Goal: Task Accomplishment & Management: Complete application form

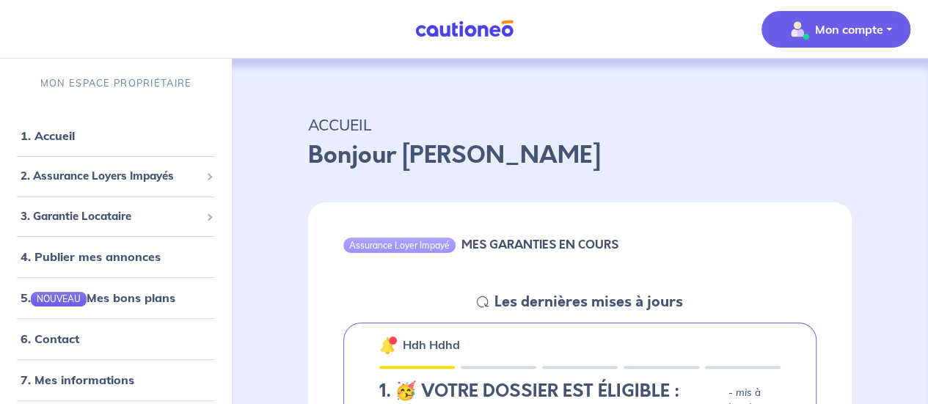
click at [842, 28] on p "Mon compte" at bounding box center [849, 30] width 68 height 18
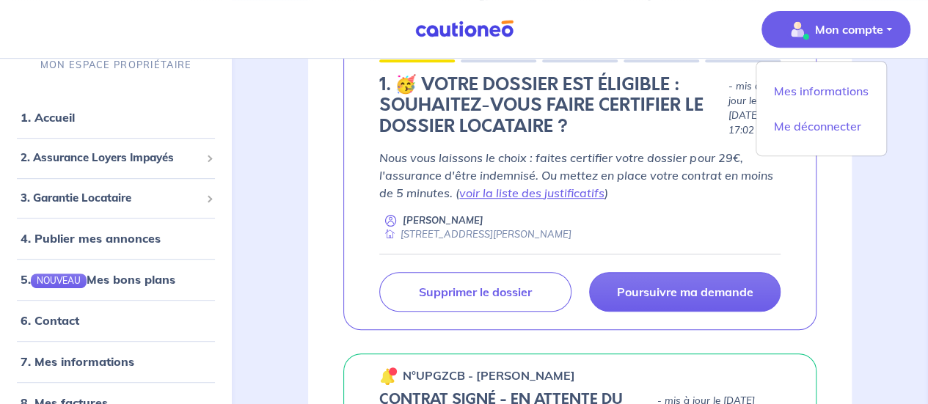
scroll to position [367, 0]
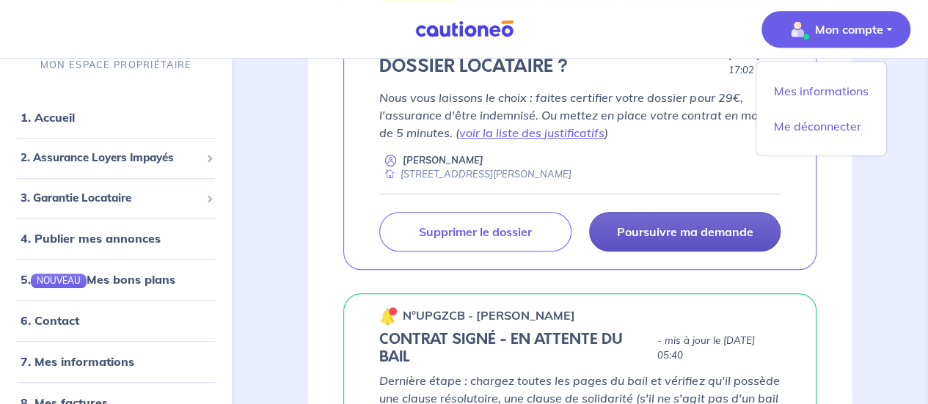
click at [634, 243] on link "Poursuivre ma demande" at bounding box center [684, 232] width 191 height 40
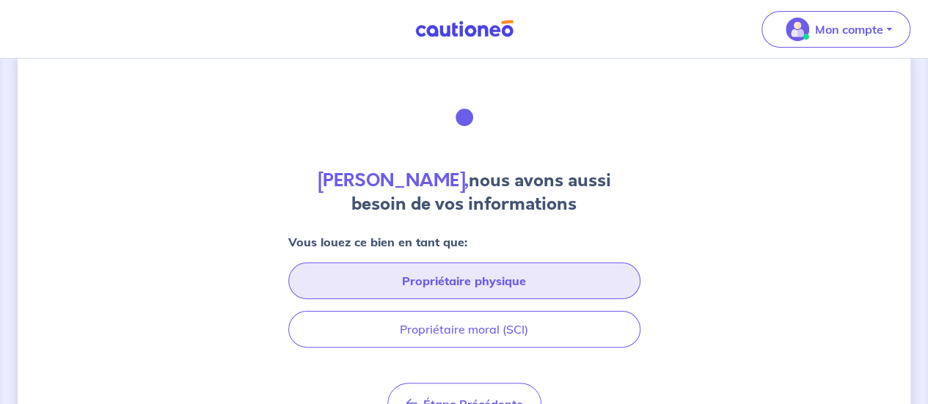
scroll to position [111, 0]
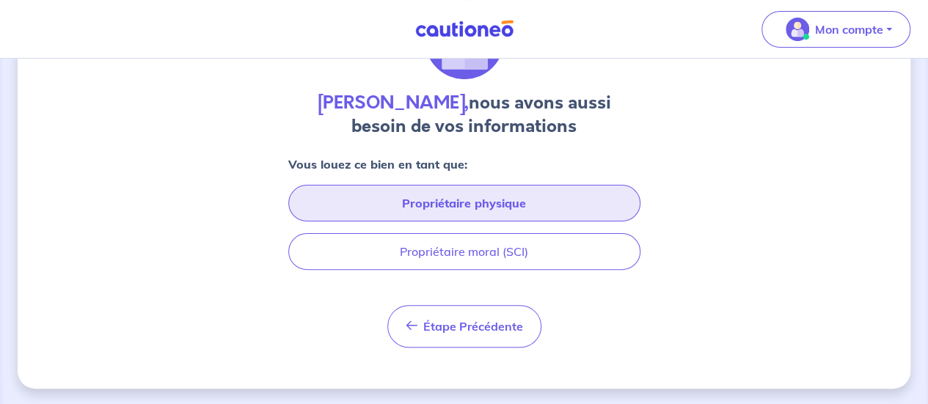
click at [489, 216] on button "Propriétaire physique" at bounding box center [464, 203] width 352 height 37
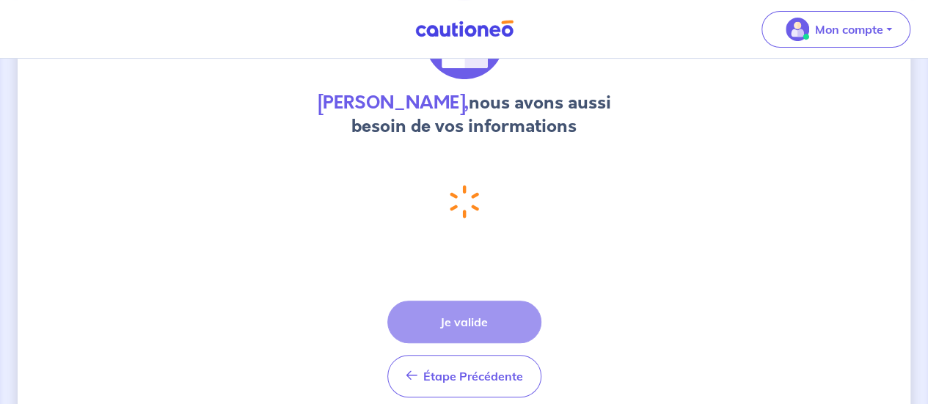
select select "FR"
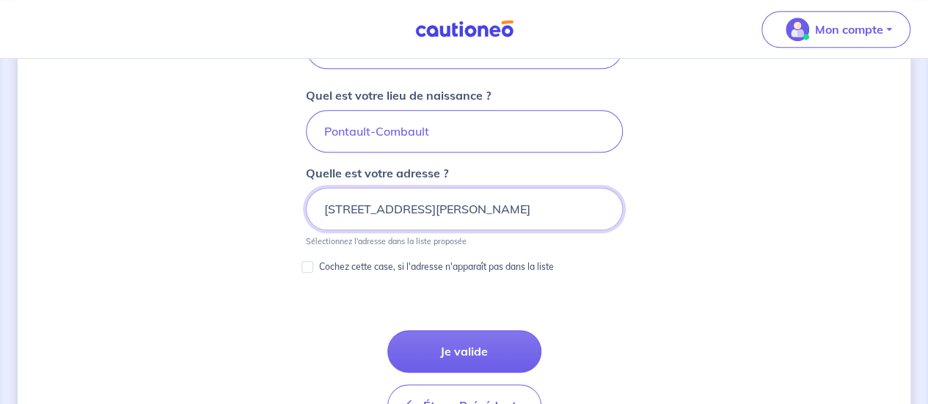
scroll to position [738, 0]
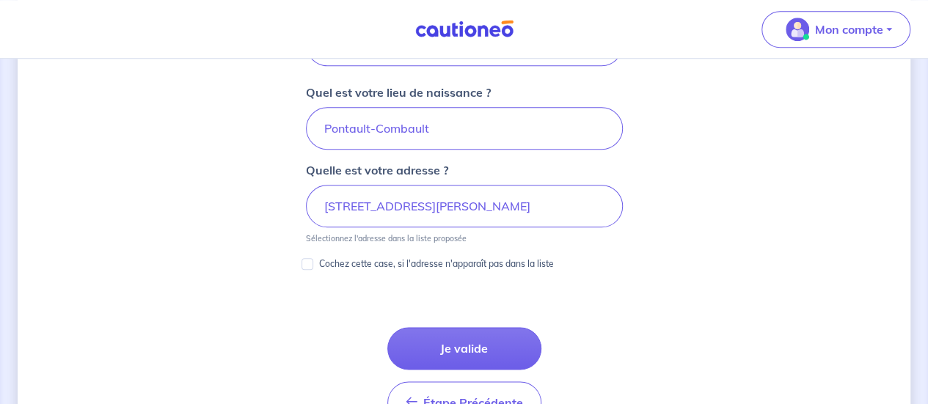
drag, startPoint x: 474, startPoint y: 332, endPoint x: 522, endPoint y: 320, distance: 49.1
click at [474, 327] on button "Je valide" at bounding box center [464, 348] width 154 height 43
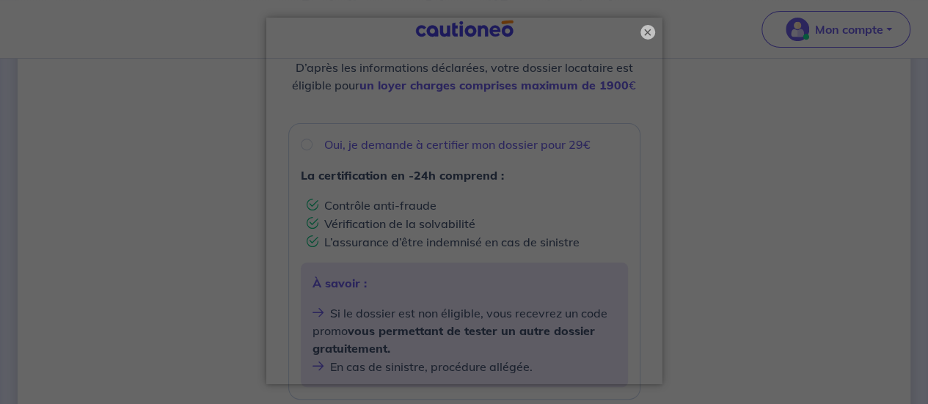
scroll to position [6, 0]
click at [644, 32] on button "×" at bounding box center [648, 31] width 18 height 18
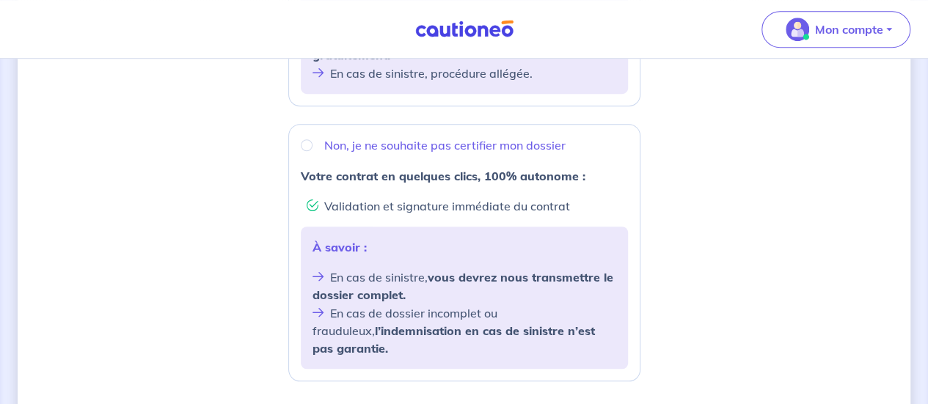
scroll to position [220, 0]
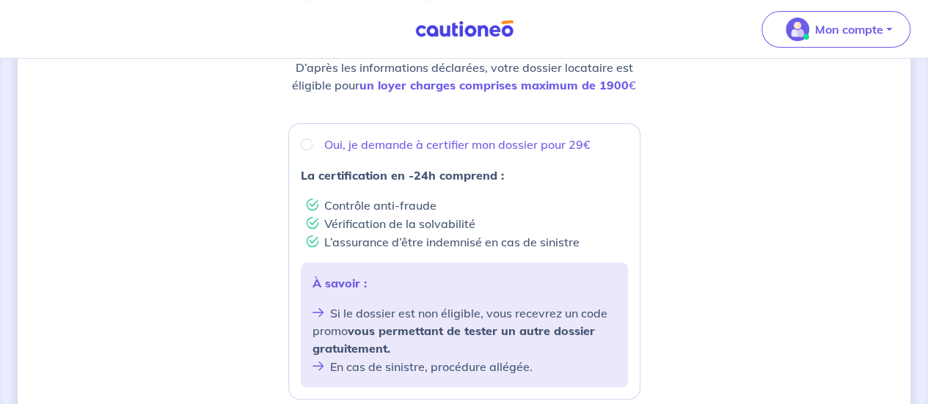
drag, startPoint x: 320, startPoint y: 157, endPoint x: 308, endPoint y: 142, distance: 18.8
click at [320, 155] on div "Oui, je demande à certifier mon dossier pour 29€ La certification en -24h compr…" at bounding box center [464, 261] width 352 height 276
radio input "true"
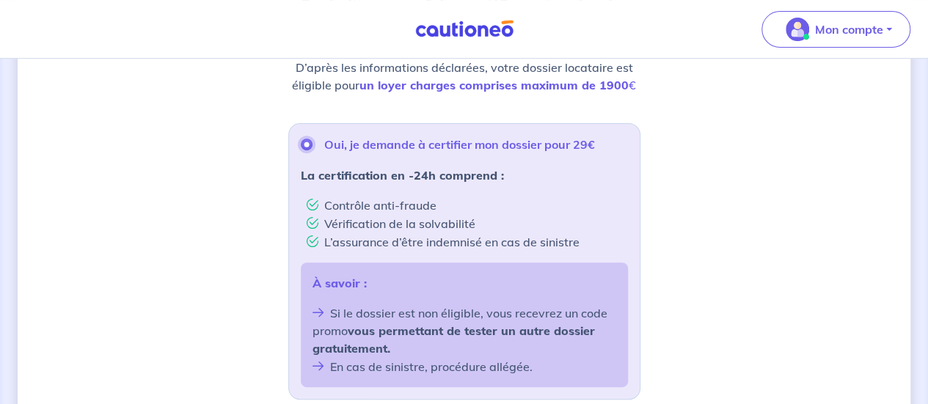
click at [308, 142] on input "Oui, je demande à certifier mon dossier pour 29€" at bounding box center [307, 145] width 12 height 12
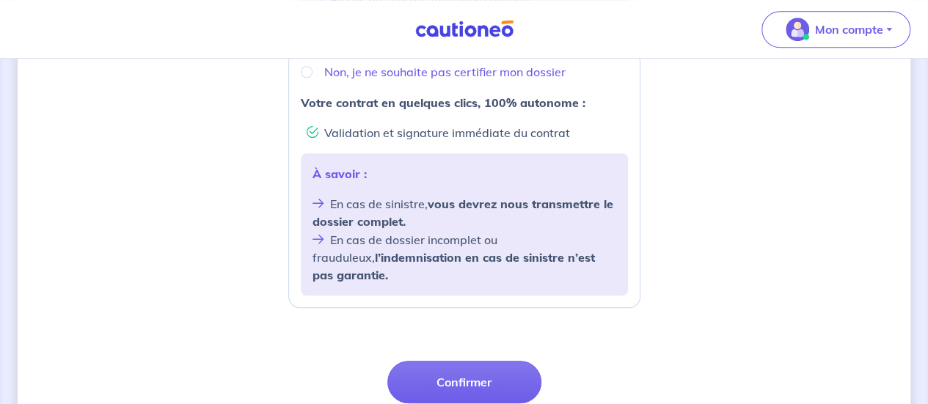
scroll to position [689, 0]
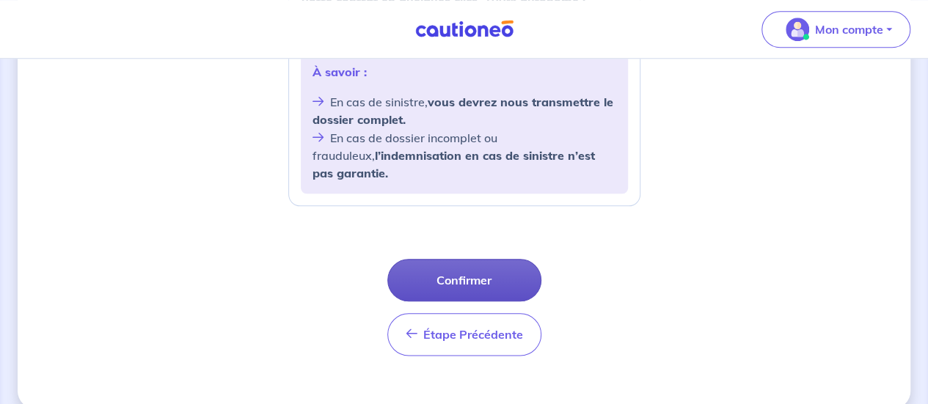
click at [475, 265] on button "Confirmer" at bounding box center [464, 280] width 154 height 43
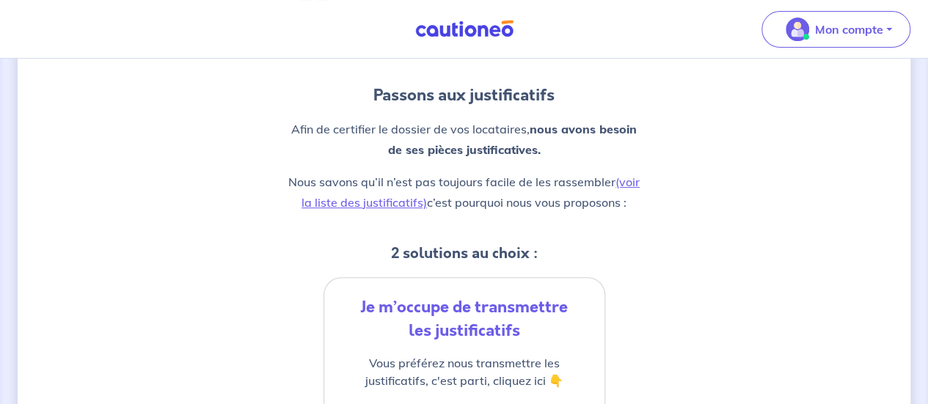
scroll to position [147, 0]
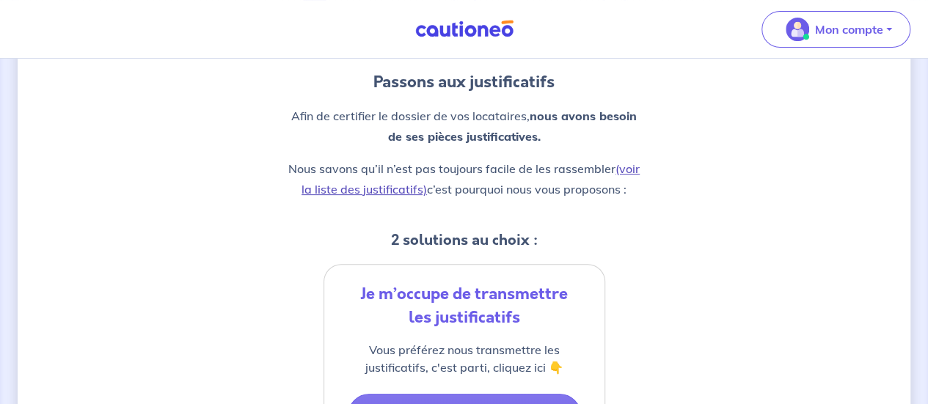
click at [633, 164] on link "(voir la liste des justificatifs)" at bounding box center [470, 178] width 338 height 35
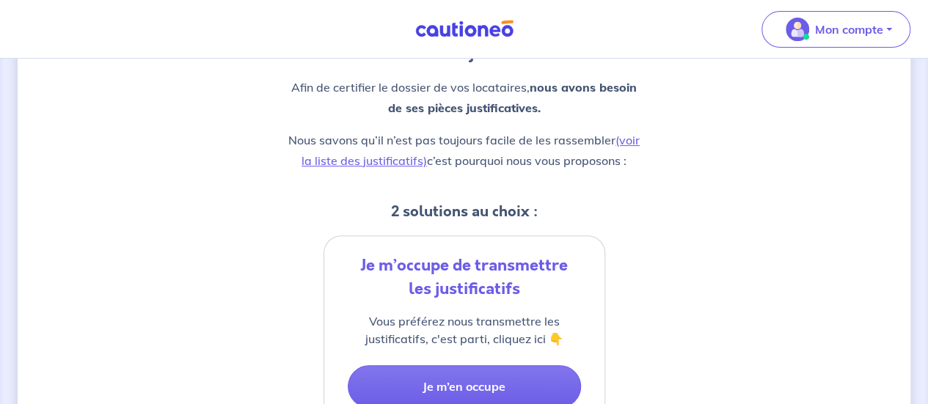
scroll to position [0, 0]
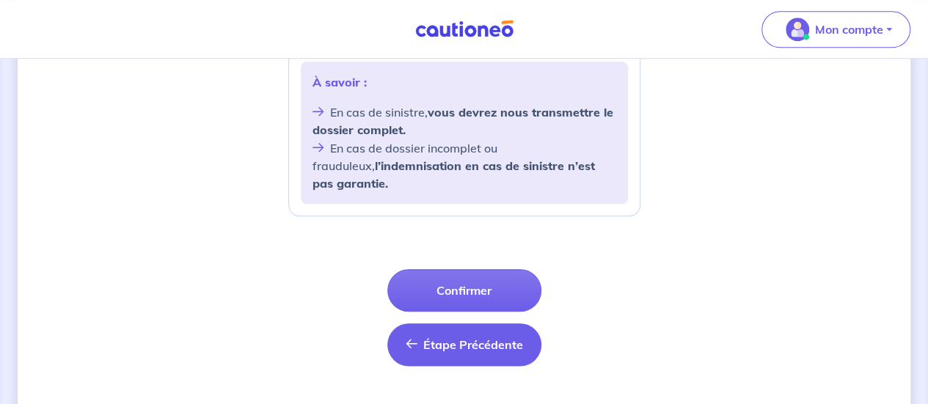
scroll to position [689, 0]
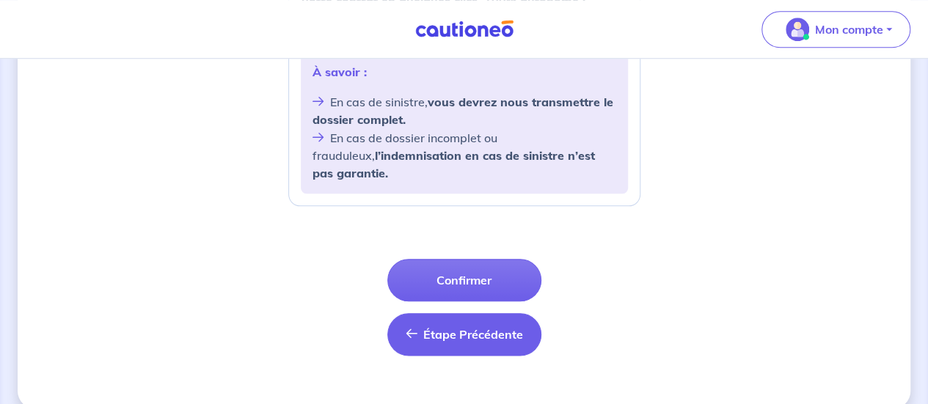
click at [496, 328] on button "Étape Précédente Précédent" at bounding box center [464, 334] width 154 height 43
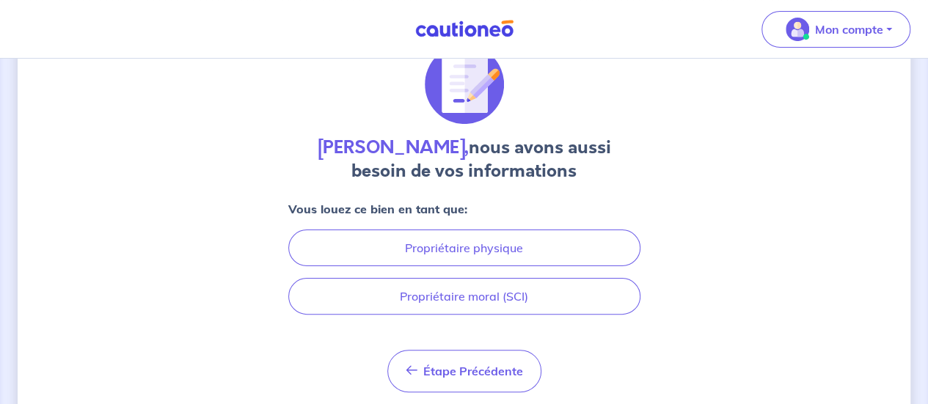
scroll to position [111, 0]
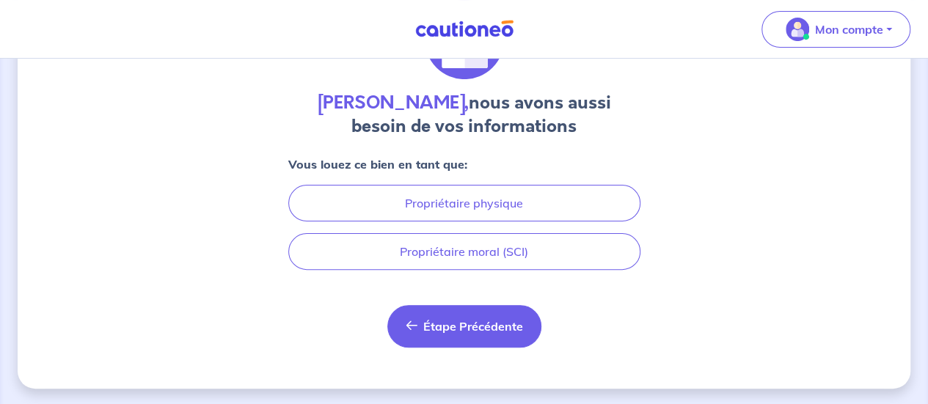
click at [493, 339] on button "Étape Précédente Précédent" at bounding box center [464, 326] width 154 height 43
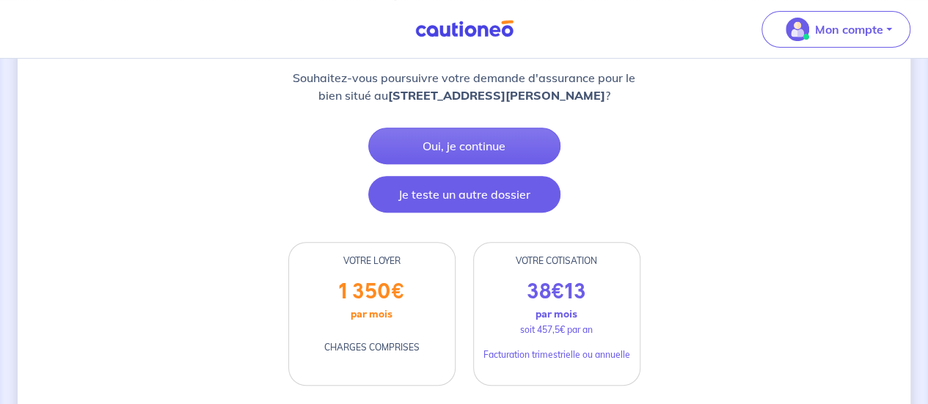
scroll to position [293, 0]
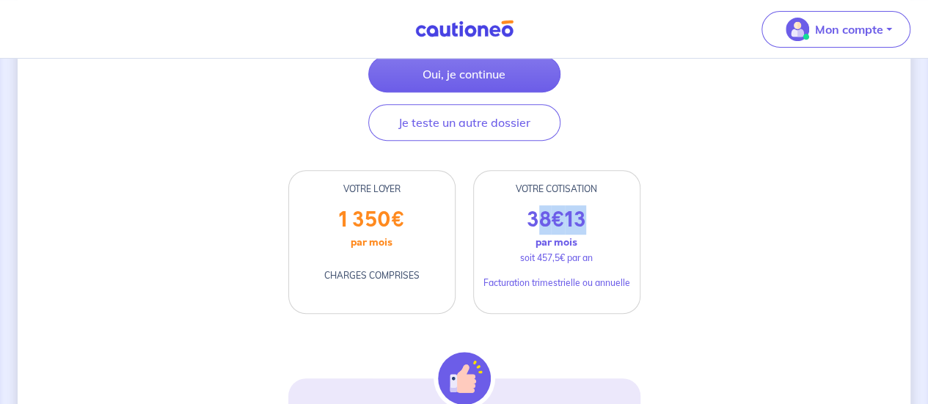
drag, startPoint x: 545, startPoint y: 231, endPoint x: 631, endPoint y: 222, distance: 86.3
click at [618, 224] on div "38 € 13 par mois soit 457,5€ par an Facturation trimestrielle ou annuelle" at bounding box center [557, 261] width 166 height 106
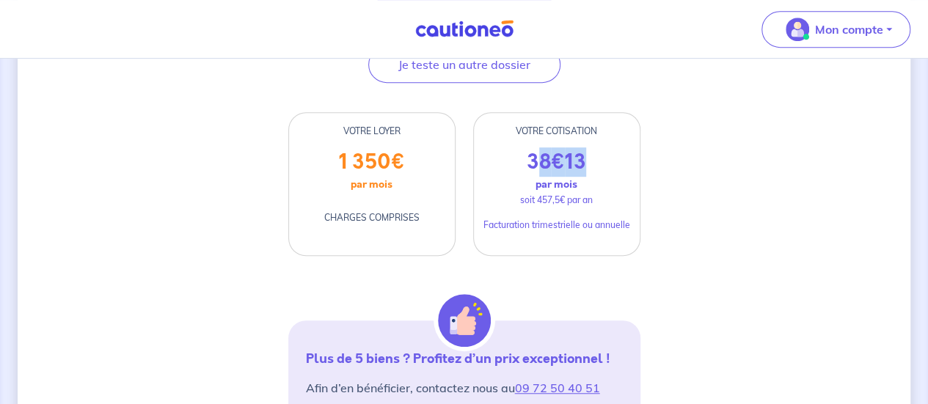
scroll to position [440, 0]
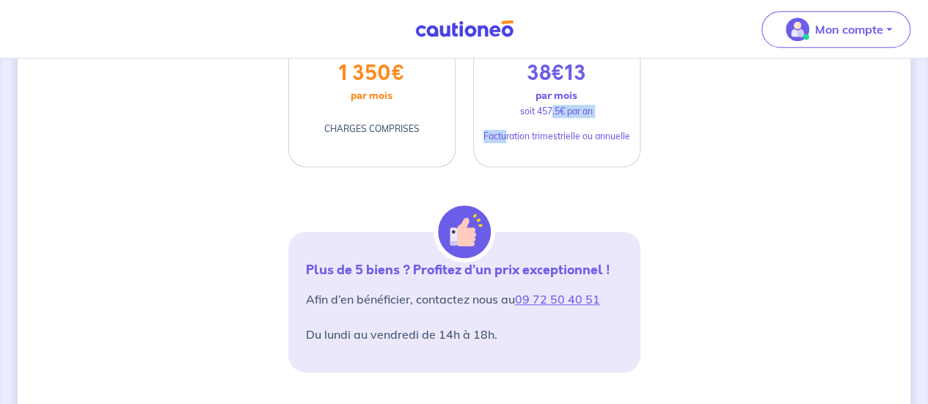
drag, startPoint x: 505, startPoint y: 145, endPoint x: 590, endPoint y: 136, distance: 84.9
click at [558, 137] on div "38 € 13 par mois soit 457,5€ par an Facturation trimestrielle ou annuelle" at bounding box center [557, 114] width 166 height 106
click at [615, 208] on div "D’après vos déclarations, Votre dossier locataire est éligible Souhaitez-vous p…" at bounding box center [464, 354] width 352 height 1366
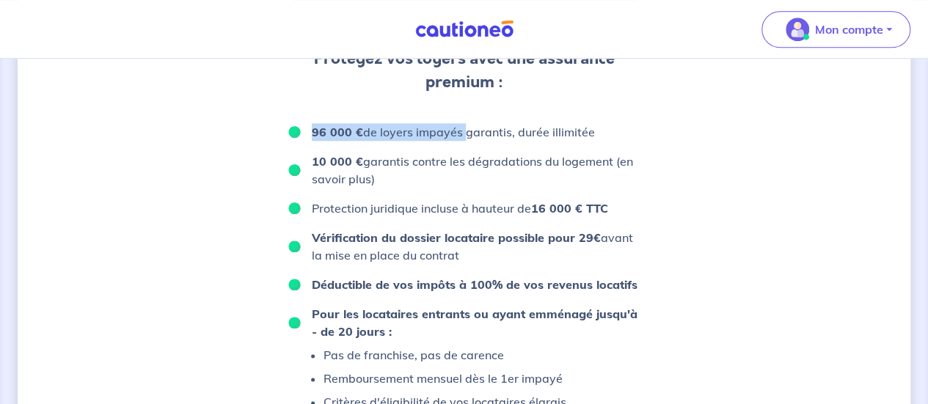
drag, startPoint x: 364, startPoint y: 135, endPoint x: 521, endPoint y: 155, distance: 158.2
click at [521, 155] on div "Protégez vos loyers avec une assurance premium : 96 000 € de loyers impayés gar…" at bounding box center [464, 305] width 352 height 516
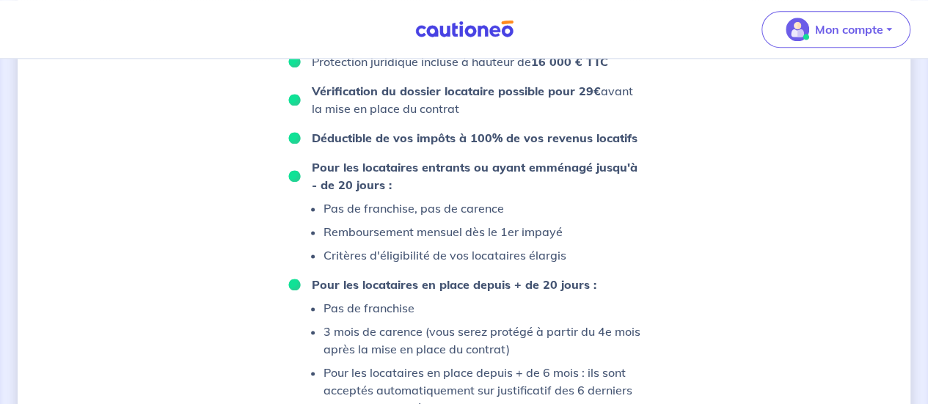
scroll to position [807, 0]
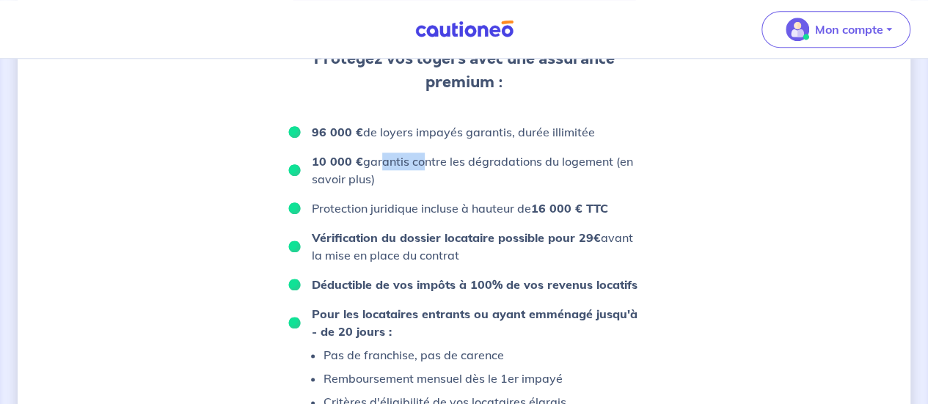
drag, startPoint x: 418, startPoint y: 175, endPoint x: 576, endPoint y: 183, distance: 157.9
click at [507, 179] on p "10 000 € garantis contre les dégradations du logement (en savoir plus)" at bounding box center [476, 170] width 329 height 35
drag, startPoint x: 392, startPoint y: 224, endPoint x: 528, endPoint y: 221, distance: 135.7
click at [480, 212] on ul "96 000 € de loyers impayés garantis, durée illimitée 10 000 € garantis contre l…" at bounding box center [464, 343] width 352 height 440
drag, startPoint x: 450, startPoint y: 248, endPoint x: 638, endPoint y: 274, distance: 189.5
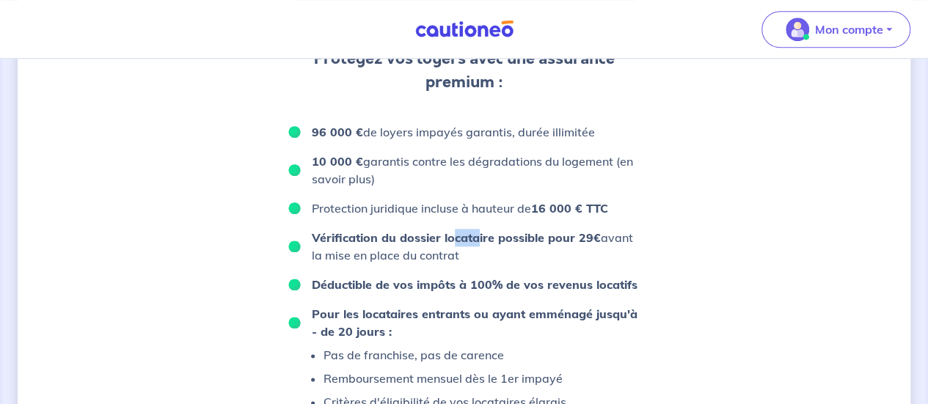
click at [609, 260] on p "Vérification du dossier locataire possible pour 29€ avant la mise en place du c…" at bounding box center [476, 246] width 329 height 35
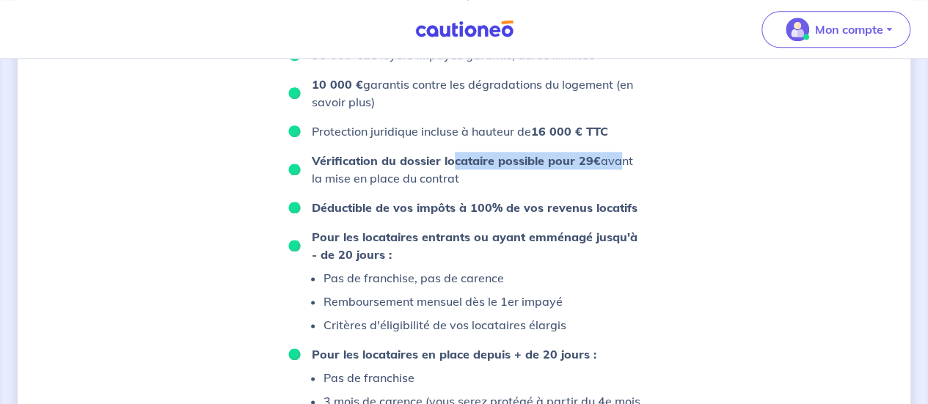
scroll to position [953, 0]
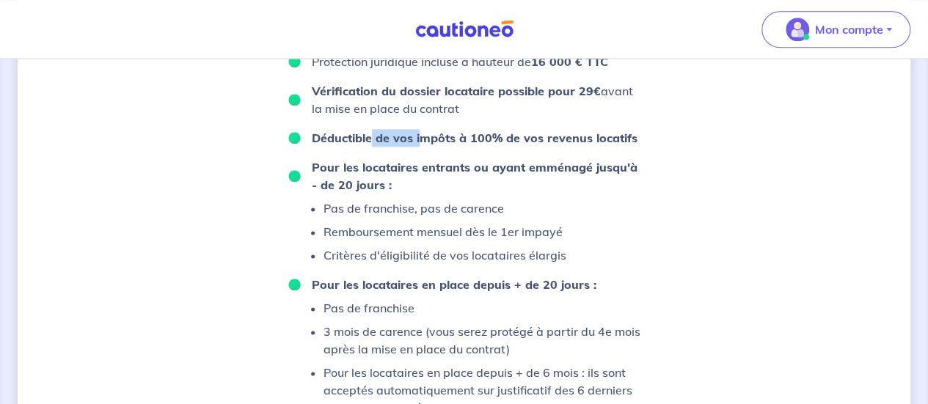
drag, startPoint x: 436, startPoint y: 153, endPoint x: 559, endPoint y: 178, distance: 125.0
click at [502, 145] on strong "Déductible de vos impôts à 100% de vos revenus locatifs" at bounding box center [475, 138] width 326 height 15
click at [444, 238] on p "Remboursement mensuel dès le 1er impayé" at bounding box center [444, 232] width 243 height 18
drag, startPoint x: 360, startPoint y: 181, endPoint x: 695, endPoint y: 205, distance: 335.3
click at [587, 194] on p "Pour les locataires entrants ou ayant emménagé jusqu'à - de 20 jours :" at bounding box center [476, 175] width 329 height 35
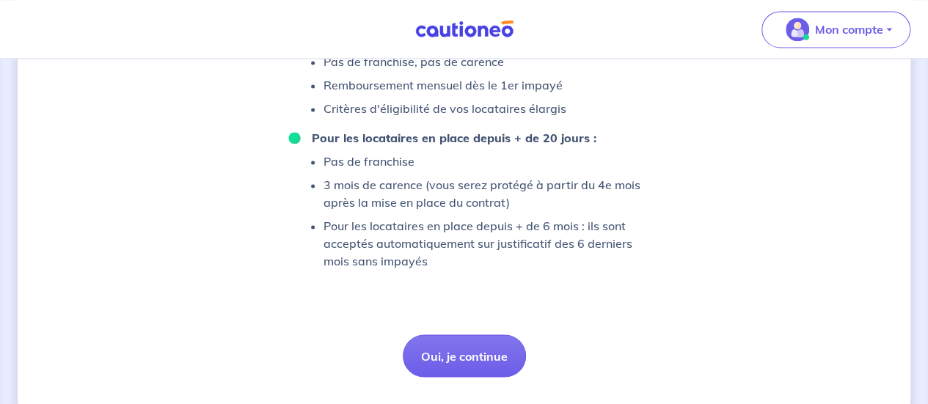
drag, startPoint x: 400, startPoint y: 163, endPoint x: 502, endPoint y: 164, distance: 101.9
click at [473, 164] on li "Pour les locataires en place depuis + de 20 jours : Pas de franchise 3 mois de …" at bounding box center [464, 199] width 352 height 141
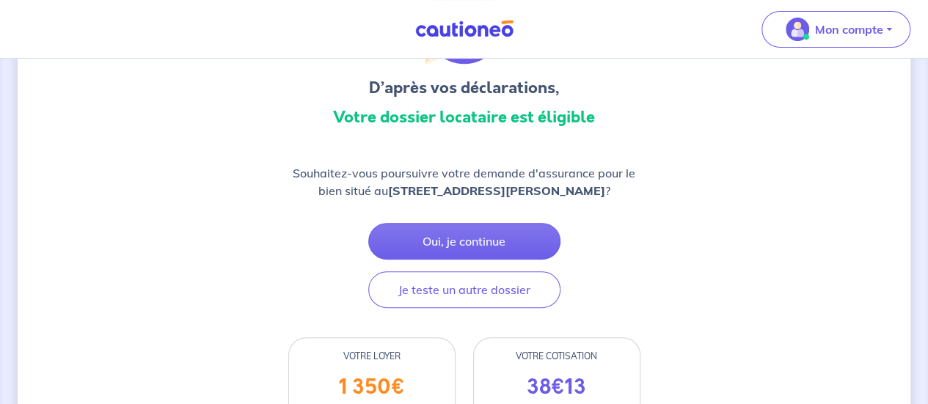
scroll to position [73, 0]
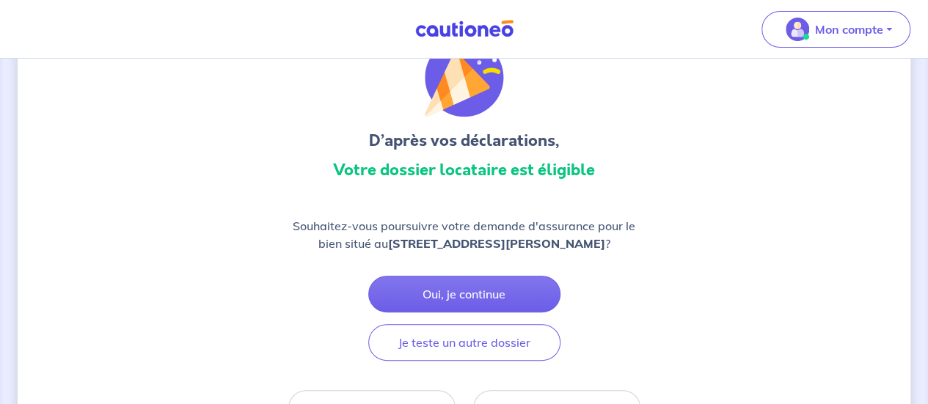
click at [587, 179] on h3 "Votre dossier locataire est éligible" at bounding box center [464, 169] width 352 height 23
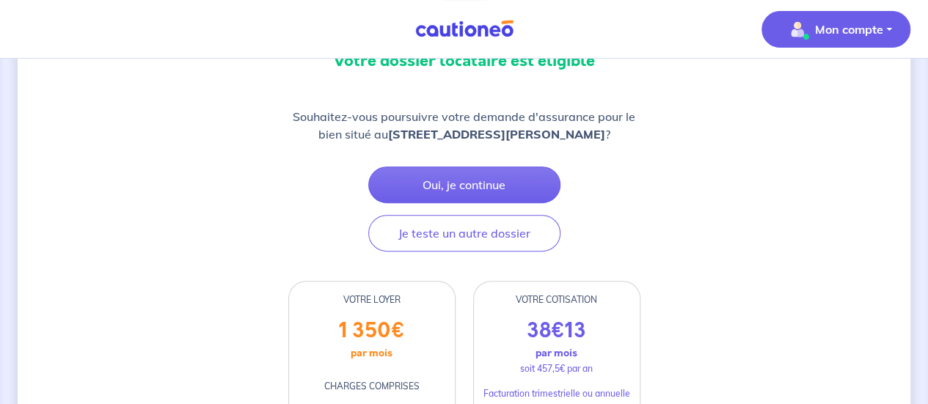
scroll to position [0, 0]
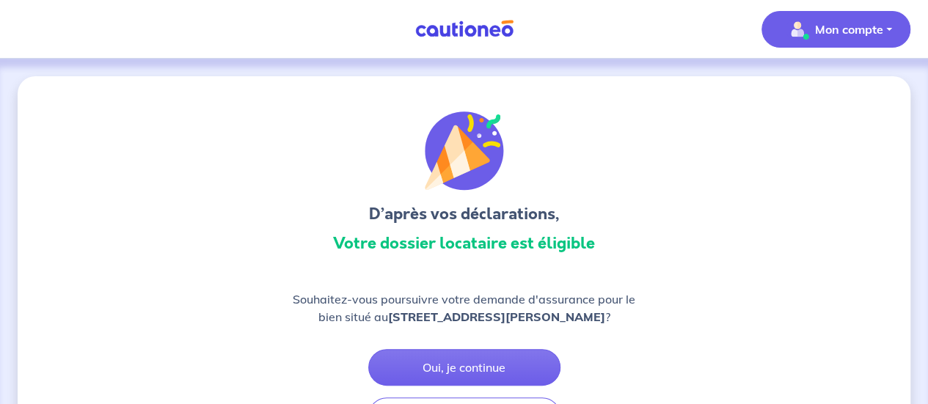
click at [825, 20] on button "Mon compte" at bounding box center [835, 29] width 149 height 37
click at [500, 55] on nav "Mon compte Mes informations Me déconnecter Me déconnecter" at bounding box center [464, 29] width 928 height 59
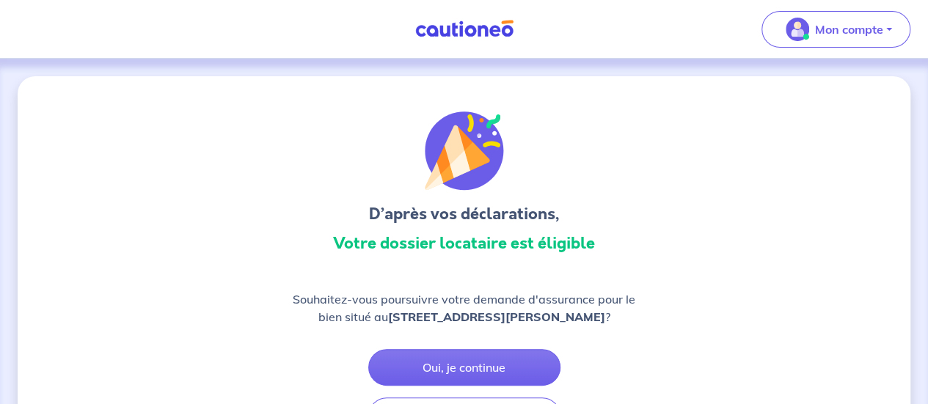
click at [493, 39] on link at bounding box center [464, 29] width 110 height 26
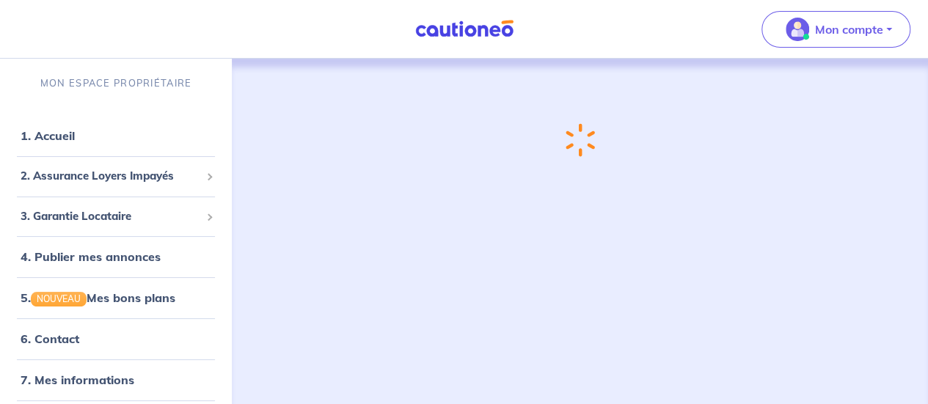
click at [493, 39] on link at bounding box center [464, 29] width 110 height 26
